Goal: Transaction & Acquisition: Purchase product/service

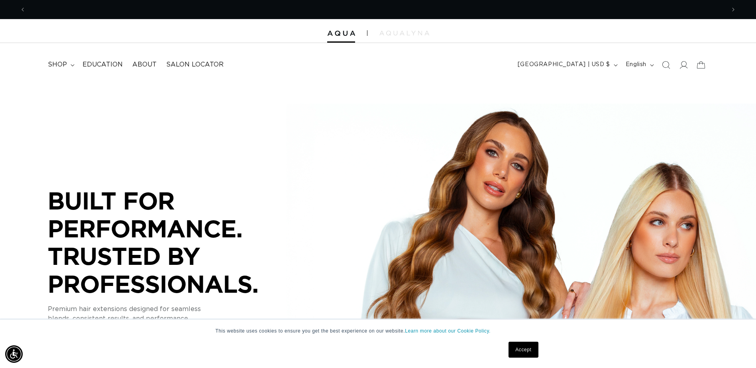
scroll to position [0, 699]
click at [53, 65] on span "shop" at bounding box center [57, 65] width 19 height 8
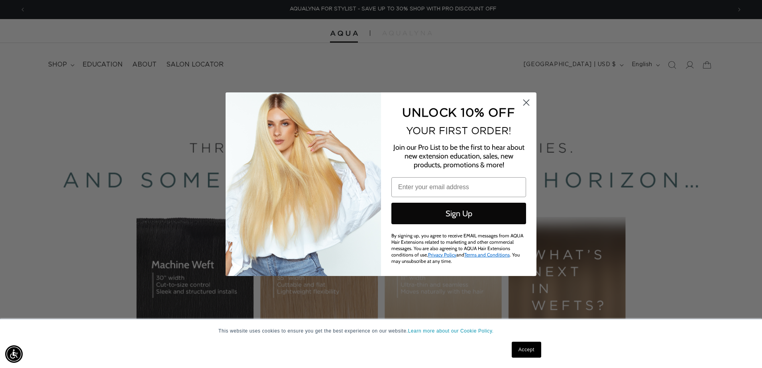
scroll to position [0, 1410]
click at [532, 97] on icon "Close dialog" at bounding box center [526, 103] width 14 height 14
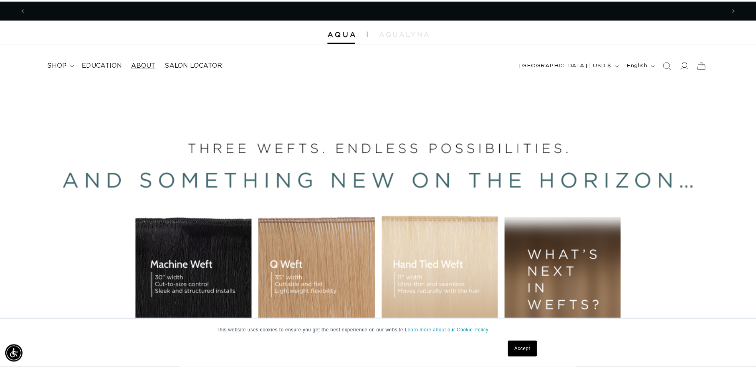
scroll to position [0, 0]
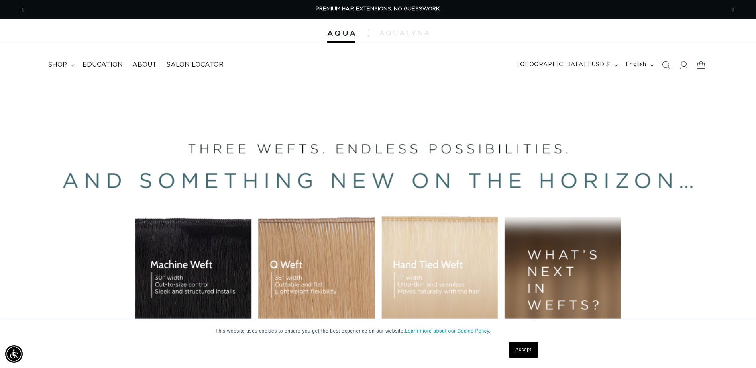
click at [59, 62] on span "shop" at bounding box center [57, 65] width 19 height 8
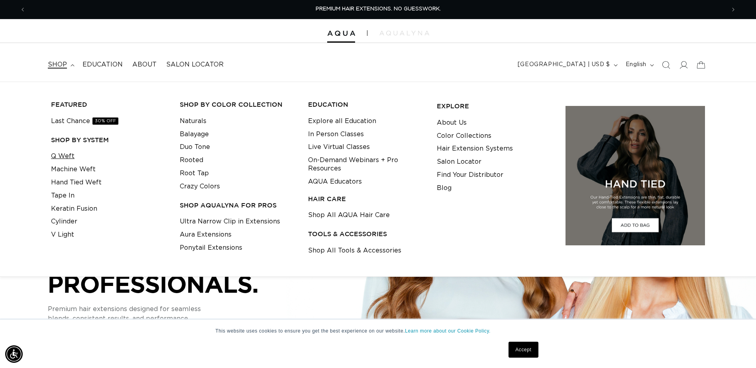
click at [69, 154] on link "Q Weft" at bounding box center [63, 156] width 24 height 13
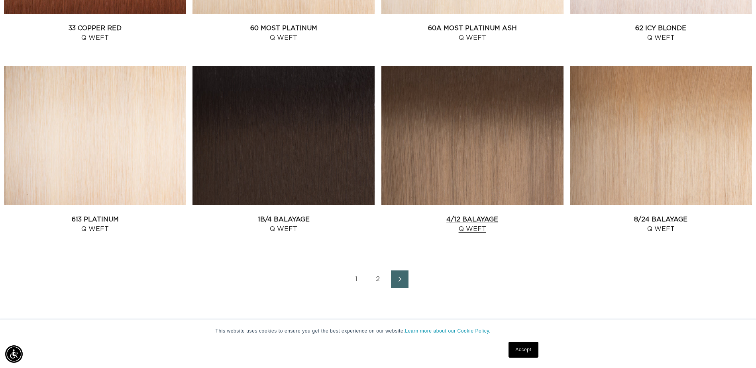
scroll to position [1076, 0]
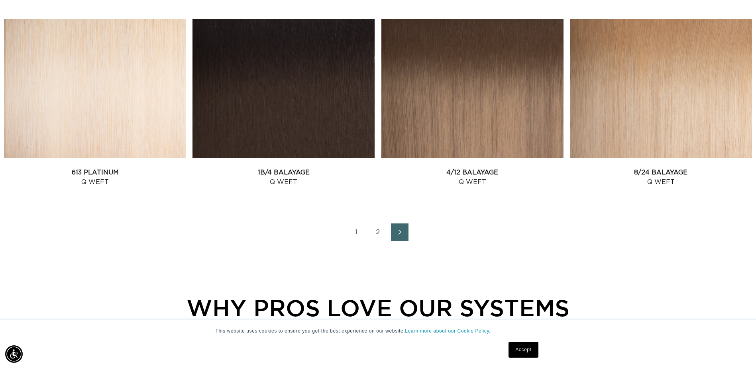
click at [375, 232] on link "2" at bounding box center [378, 232] width 18 height 18
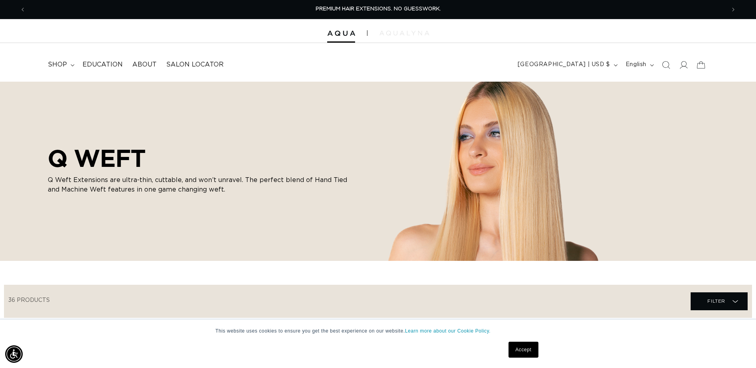
click at [422, 31] on img at bounding box center [404, 33] width 50 height 5
click at [669, 62] on icon "Search" at bounding box center [665, 65] width 8 height 8
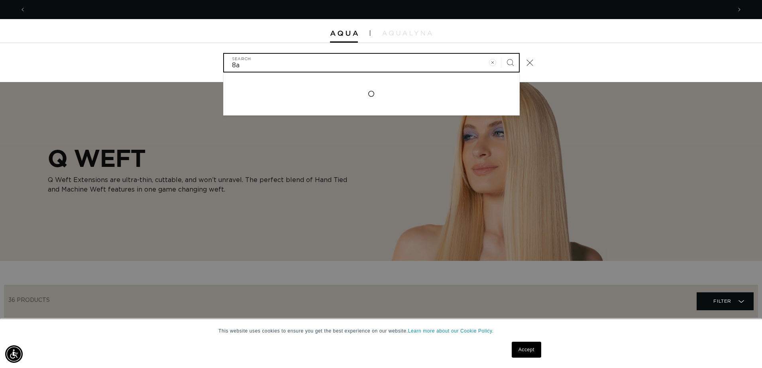
scroll to position [0, 1410]
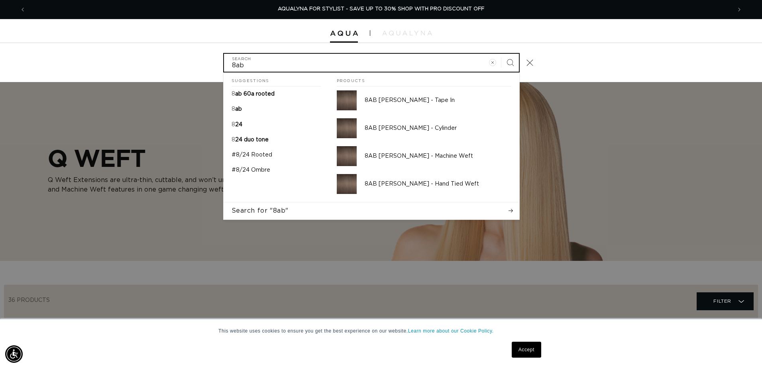
type input "8ab"
click at [501, 54] on button "Search" at bounding box center [510, 63] width 18 height 18
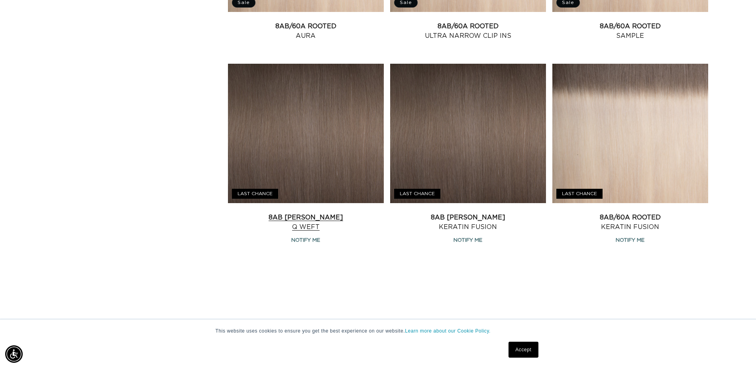
scroll to position [876, 0]
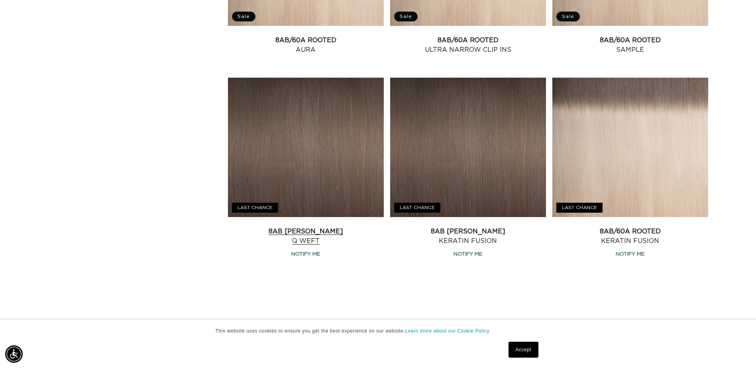
click at [320, 227] on link "8AB Ash Brown Q Weft" at bounding box center [306, 236] width 156 height 19
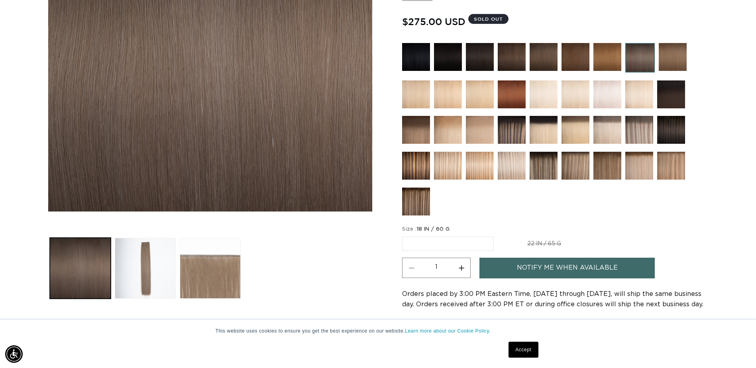
click at [422, 188] on img at bounding box center [416, 202] width 28 height 28
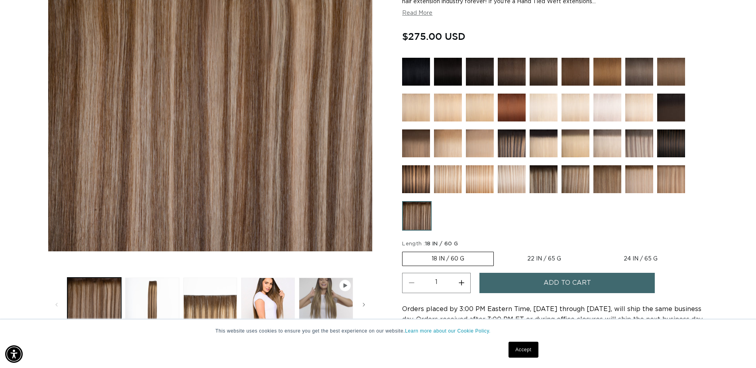
click at [547, 187] on img at bounding box center [543, 179] width 28 height 28
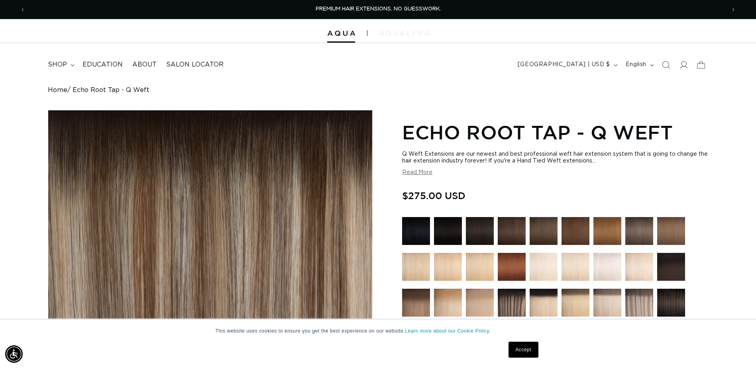
click at [400, 34] on img at bounding box center [404, 33] width 50 height 5
click at [665, 61] on icon "Search" at bounding box center [666, 65] width 8 height 8
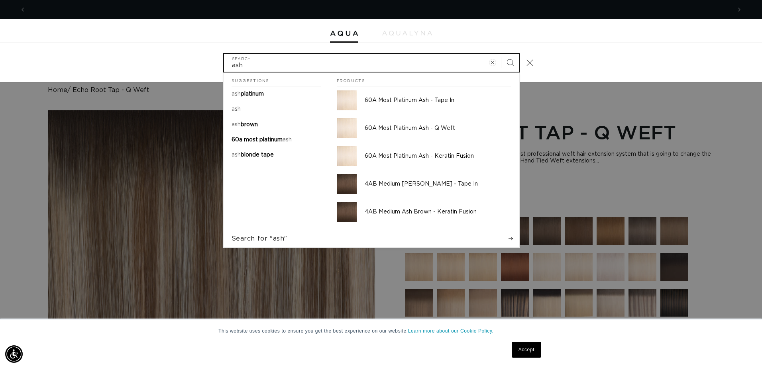
scroll to position [0, 705]
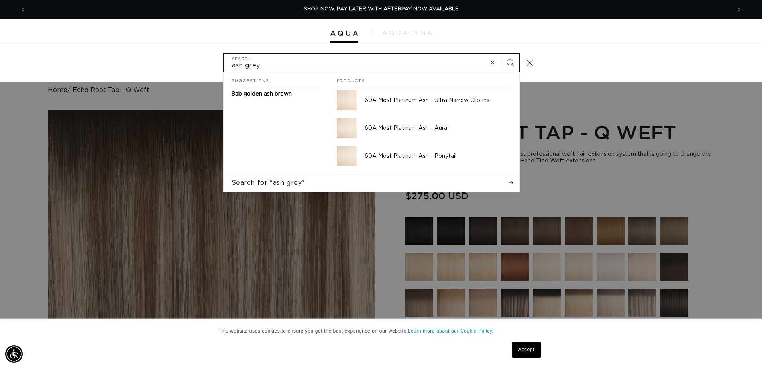
type input "ash grey"
click at [501, 54] on button "Search" at bounding box center [510, 63] width 18 height 18
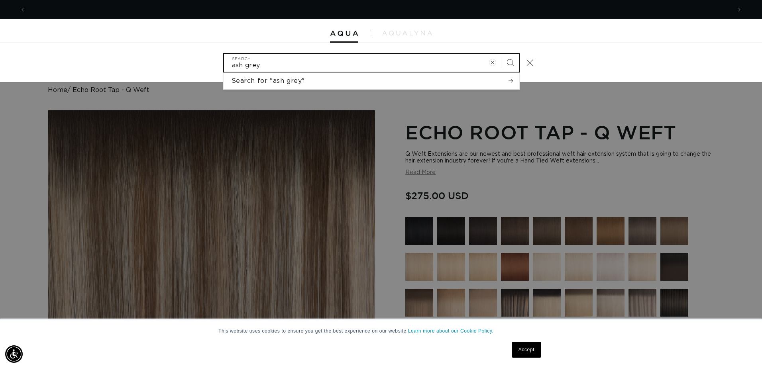
scroll to position [0, 1410]
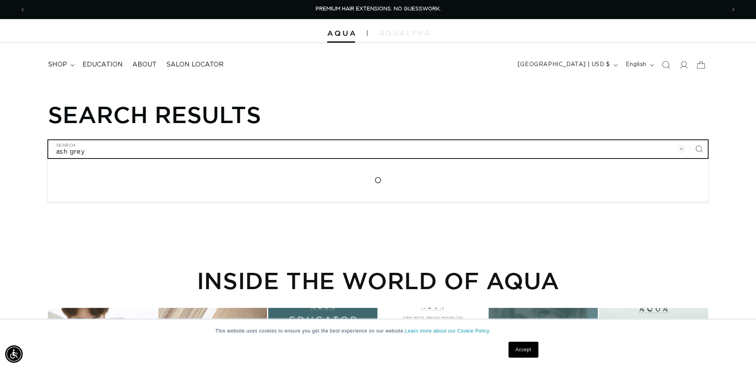
click at [69, 154] on input "ash grey" at bounding box center [377, 149] width 659 height 18
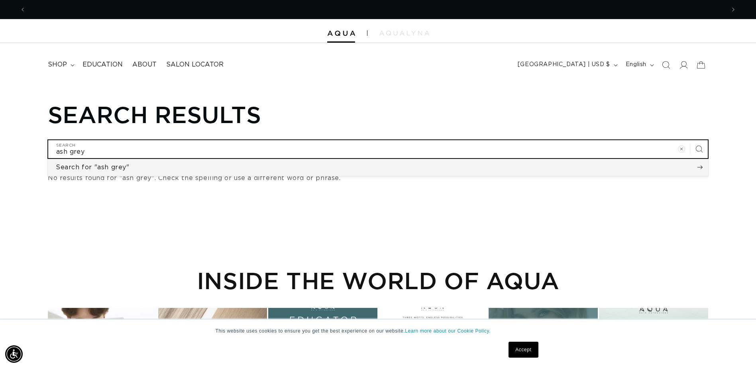
scroll to position [0, 699]
type input "ashgrey"
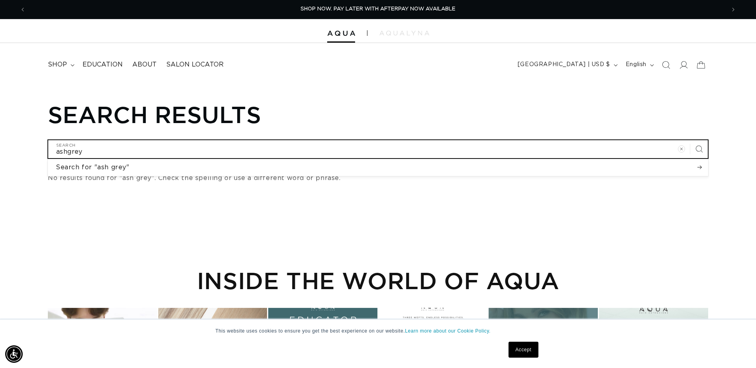
type input "asgrey"
type input "agrey"
type input "grey"
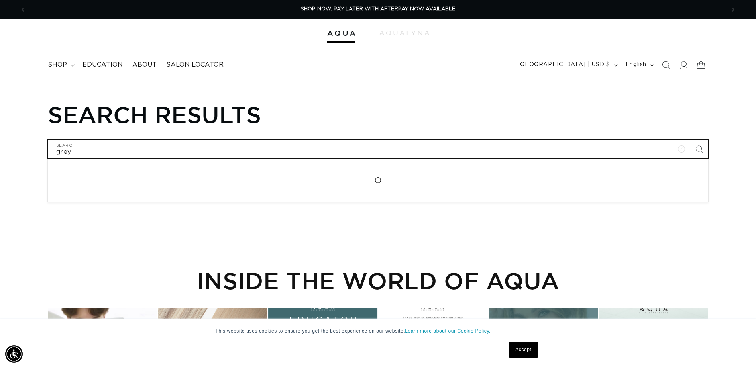
type input "grey"
click button "Search for "grey"" at bounding box center [0, 0] width 0 height 0
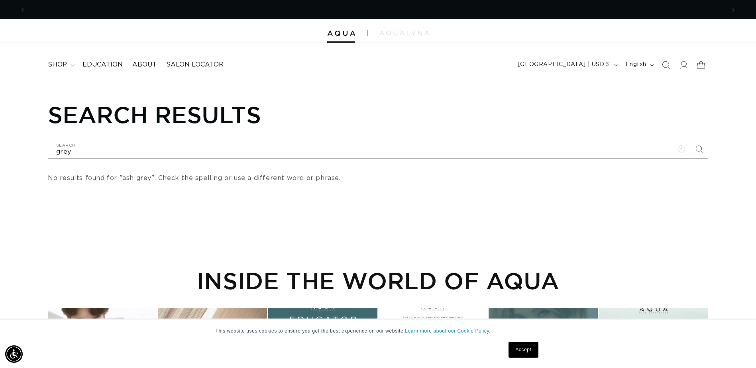
scroll to position [0, 1398]
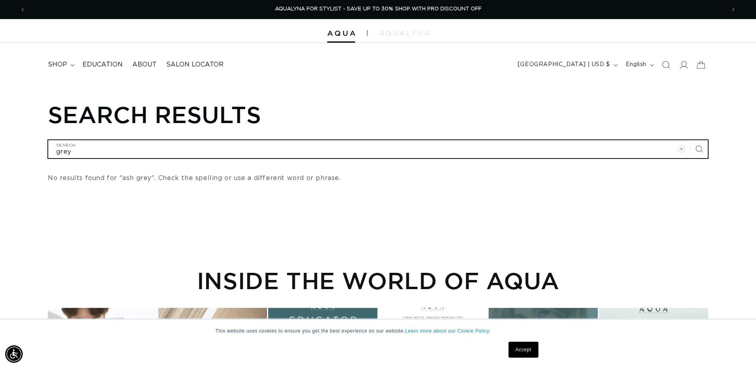
click at [50, 152] on input "grey" at bounding box center [377, 149] width 659 height 18
type input "q"
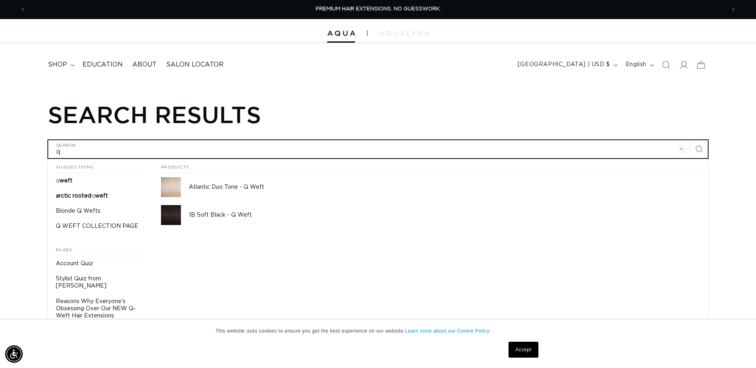
type input "q"
type input "q w"
type input "q we"
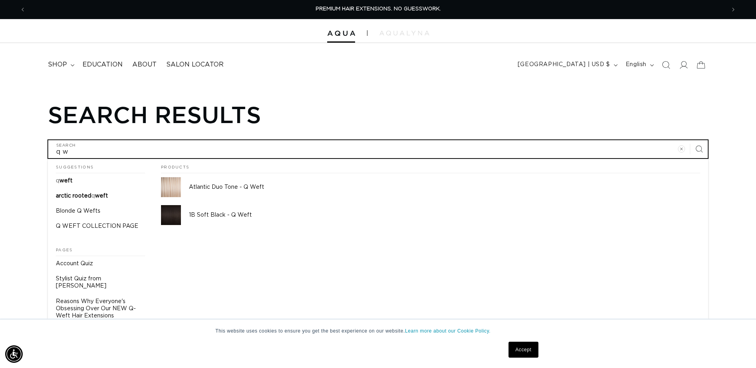
type input "q we"
type input "q wef"
type input "q weft"
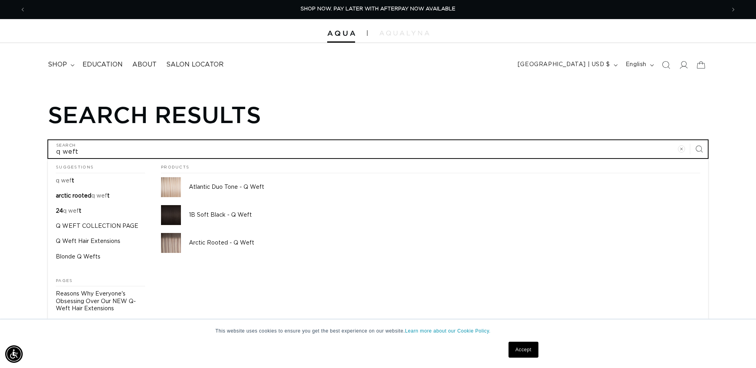
type input "q weft"
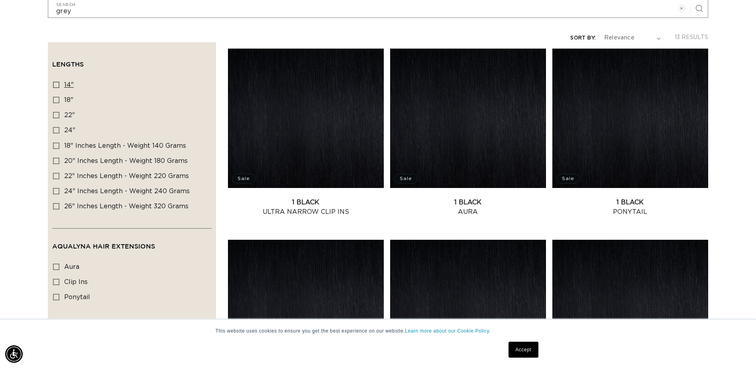
scroll to position [120, 0]
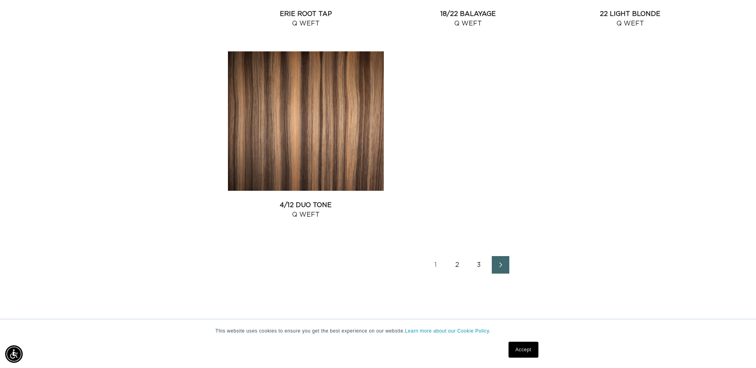
scroll to position [1633, 0]
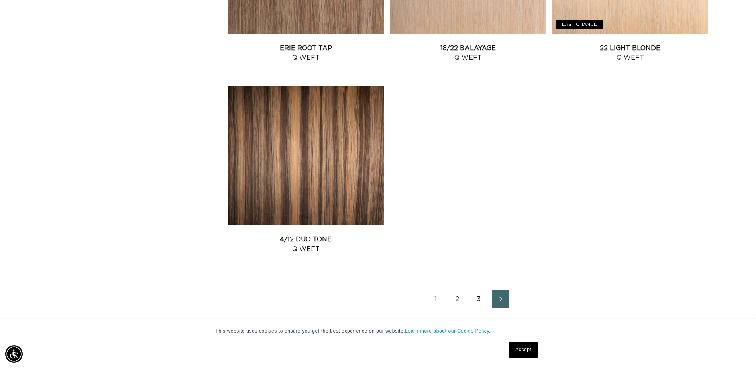
click at [455, 294] on link "2" at bounding box center [458, 299] width 18 height 18
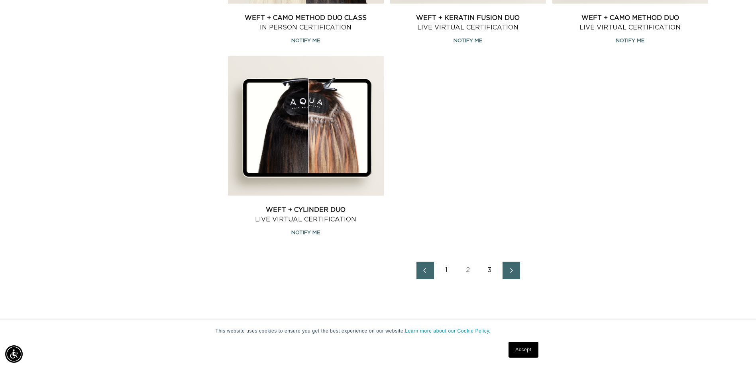
click at [491, 262] on link "3" at bounding box center [490, 271] width 18 height 18
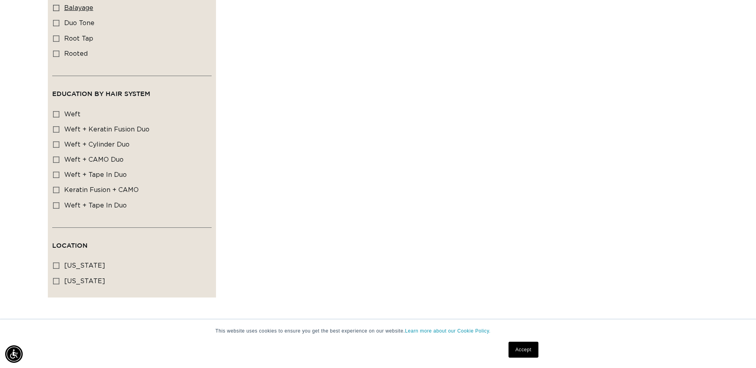
scroll to position [0, 1398]
